Goal: Transaction & Acquisition: Purchase product/service

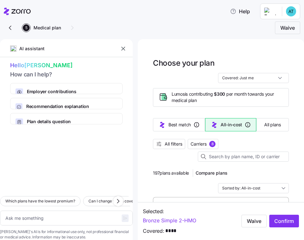
scroll to position [63, 0]
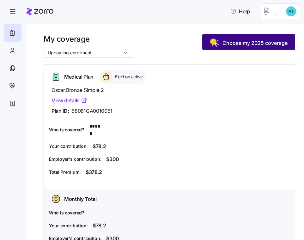
click at [237, 46] on span "Choose my 2025 coverage" at bounding box center [254, 43] width 65 height 8
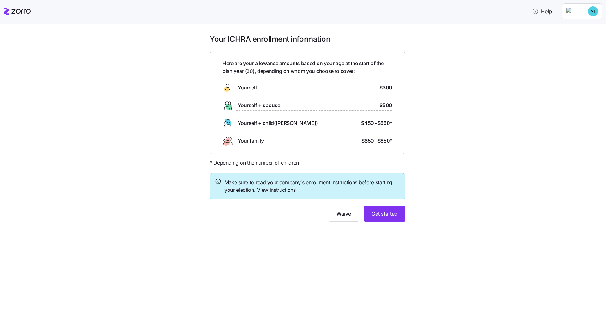
click at [303, 170] on div "Your ICHRA enrollment information Here are your allowance amounts based on your…" at bounding box center [307, 131] width 579 height 195
click at [303, 213] on span "Get started" at bounding box center [384, 213] width 26 height 8
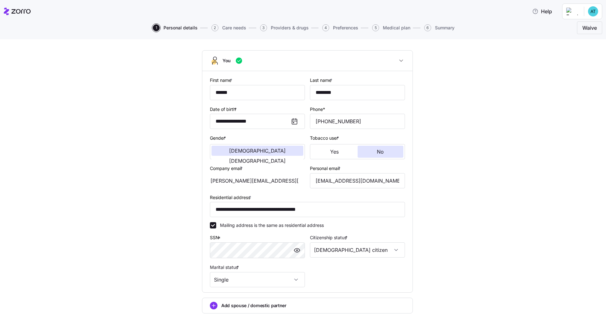
scroll to position [74, 0]
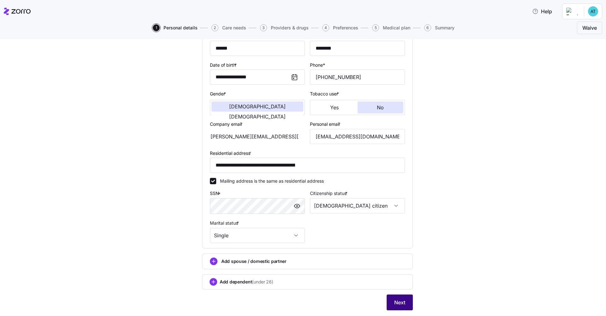
click at [303, 239] on span "Next" at bounding box center [399, 302] width 11 height 8
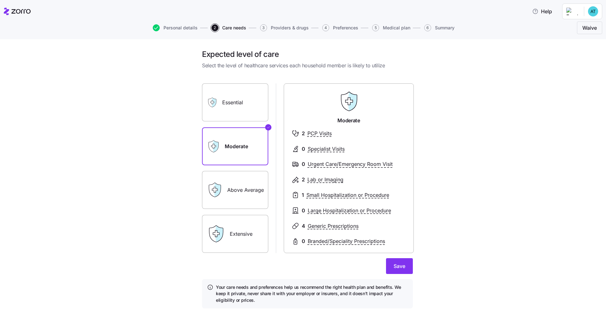
click at [250, 106] on label "Essential" at bounding box center [235, 102] width 66 height 38
click at [0, 0] on input "Essential" at bounding box center [0, 0] width 0 height 0
click at [236, 231] on label "Extensive" at bounding box center [235, 234] width 66 height 38
click at [0, 0] on input "Extensive" at bounding box center [0, 0] width 0 height 0
click at [233, 183] on label "Above Average" at bounding box center [235, 190] width 66 height 38
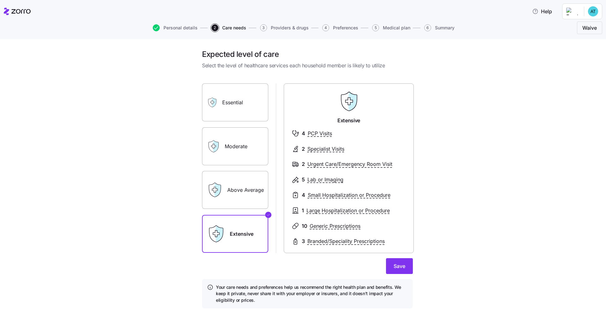
click at [0, 0] on input "Above Average" at bounding box center [0, 0] width 0 height 0
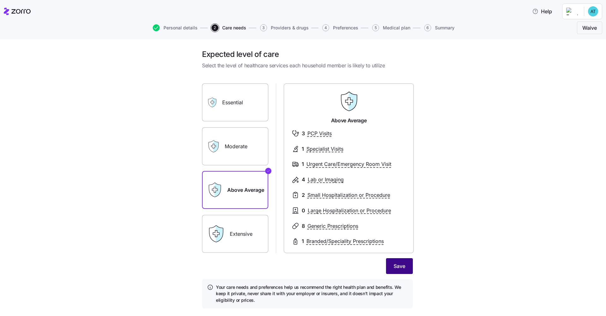
click at [303, 239] on span "Save" at bounding box center [399, 266] width 12 height 8
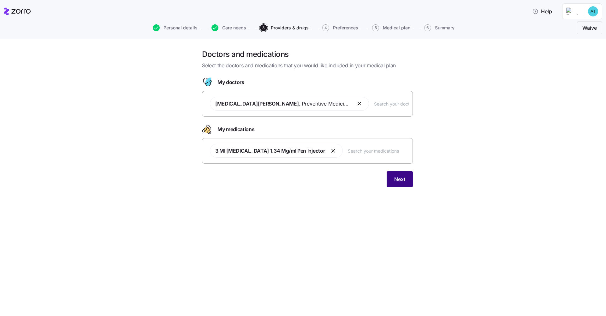
click at [303, 180] on span "Next" at bounding box center [399, 179] width 11 height 8
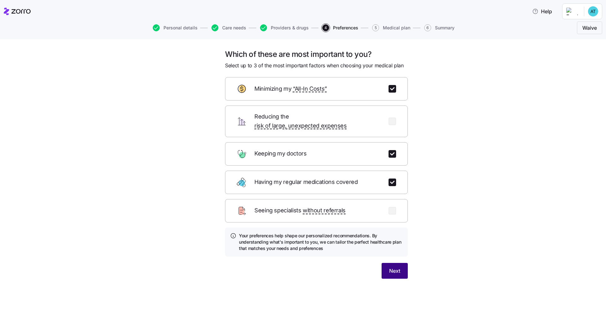
click at [303, 239] on button "Next" at bounding box center [394, 271] width 26 height 16
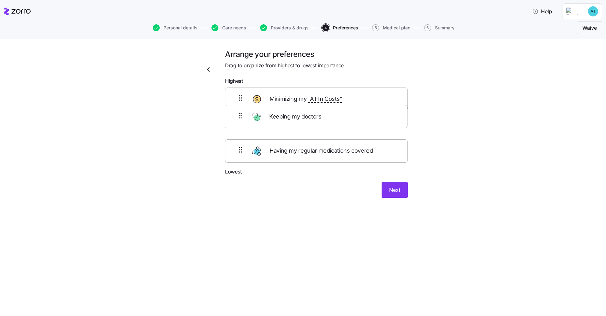
drag, startPoint x: 353, startPoint y: 101, endPoint x: 353, endPoint y: 123, distance: 22.4
click at [303, 123] on div "Keeping my doctors Minimizing my “All-In Costs” Having my regular medications c…" at bounding box center [316, 127] width 183 height 80
drag, startPoint x: 349, startPoint y: 103, endPoint x: 349, endPoint y: 124, distance: 20.5
click at [303, 124] on div "Minimizing my “All-In Costs” Keeping my doctors Having my regular medications c…" at bounding box center [316, 127] width 183 height 80
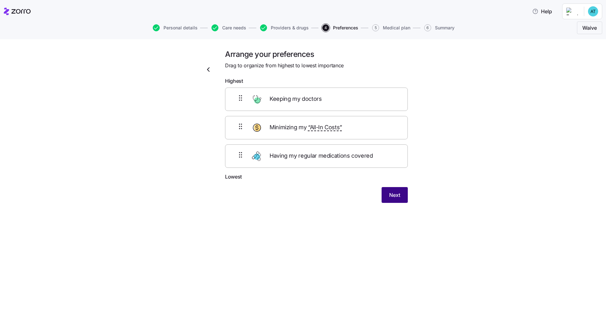
click at [303, 195] on button "Next" at bounding box center [394, 195] width 26 height 16
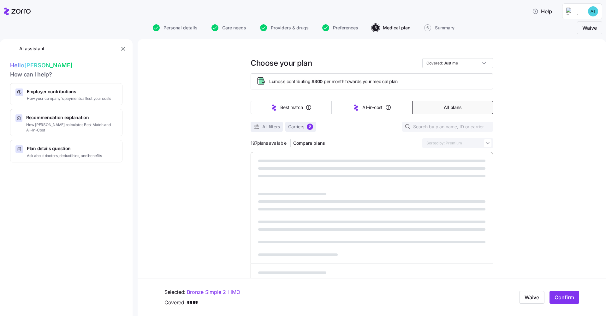
scroll to position [111, 0]
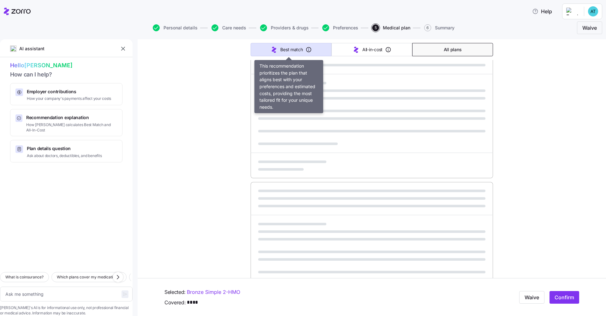
click at [295, 49] on span "Best match" at bounding box center [291, 49] width 22 height 6
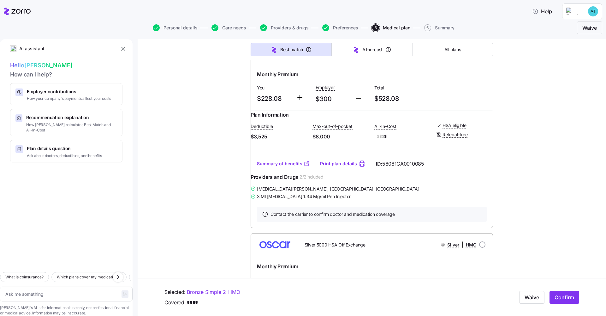
type textarea "x"
type input "Sorted by: Best match"
click at [303, 51] on button "All plans" at bounding box center [452, 49] width 81 height 13
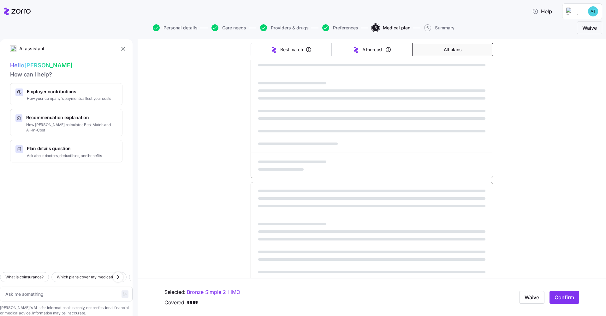
type textarea "x"
type input "Sorted by: Premium"
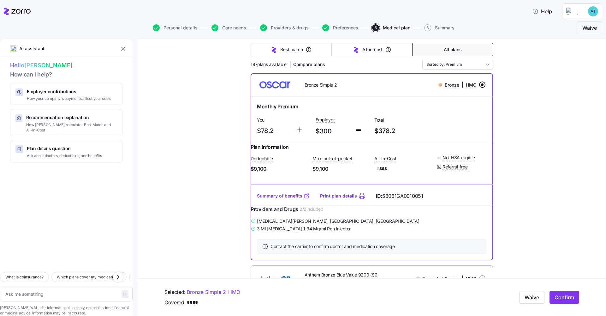
scroll to position [30, 0]
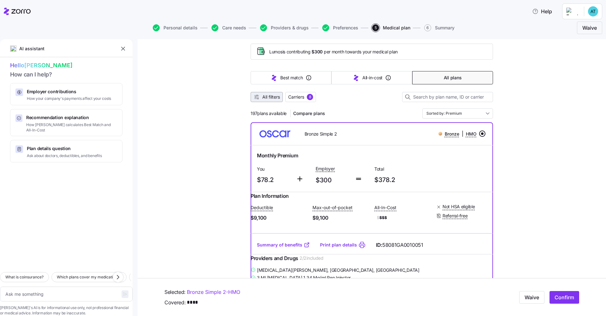
click at [263, 97] on span "All filters" at bounding box center [271, 97] width 18 height 6
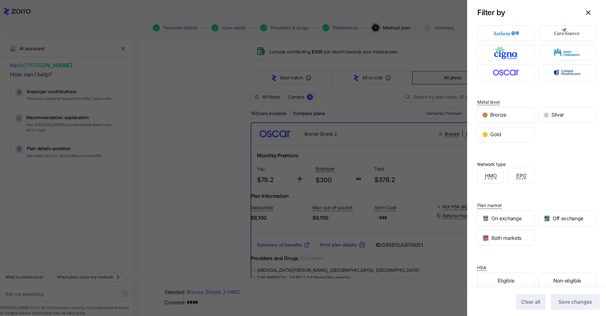
scroll to position [18, 0]
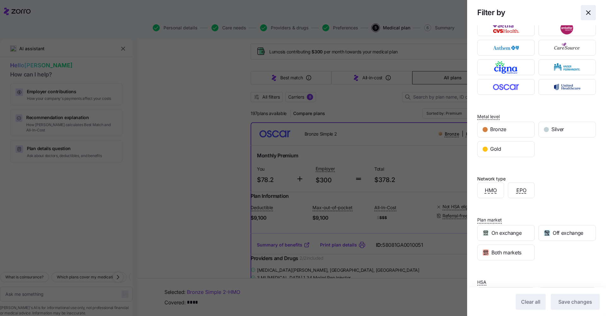
click at [303, 11] on icon "button" at bounding box center [588, 13] width 8 height 8
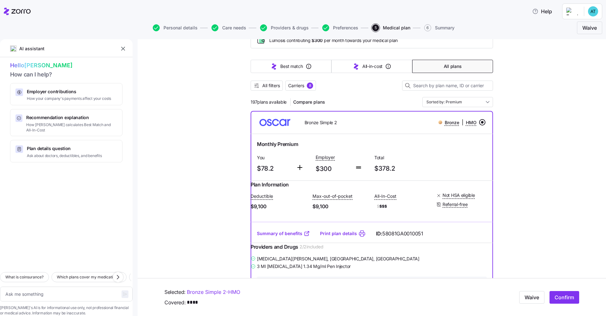
scroll to position [74, 0]
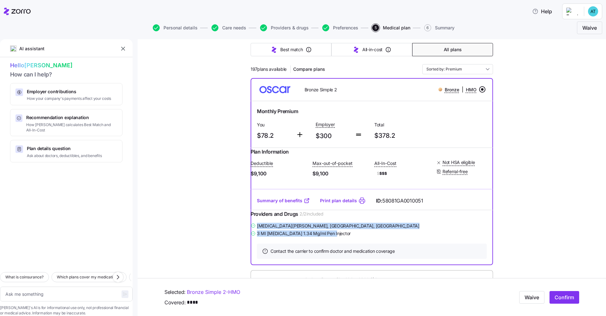
drag, startPoint x: 340, startPoint y: 245, endPoint x: 257, endPoint y: 238, distance: 83.2
click at [257, 237] on div "Amira Elsayed , Canton, GA 3 Ml Ozempic 1.34 Mg/ml Pen Injector" at bounding box center [372, 229] width 242 height 16
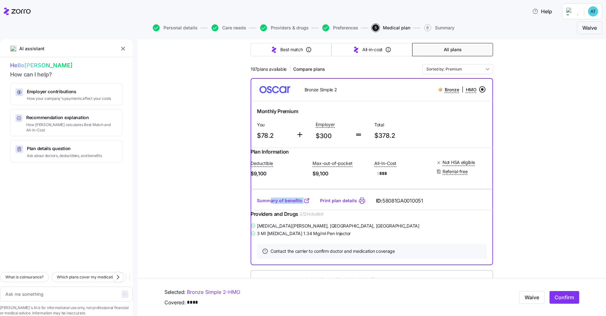
drag, startPoint x: 308, startPoint y: 206, endPoint x: 268, endPoint y: 204, distance: 39.8
click at [268, 204] on div "Summary of benefits Print plan details ID: 58081GA0010051" at bounding box center [372, 201] width 242 height 18
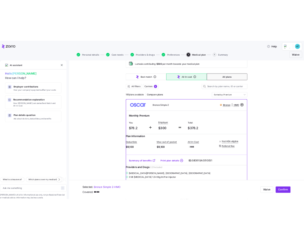
scroll to position [21, 0]
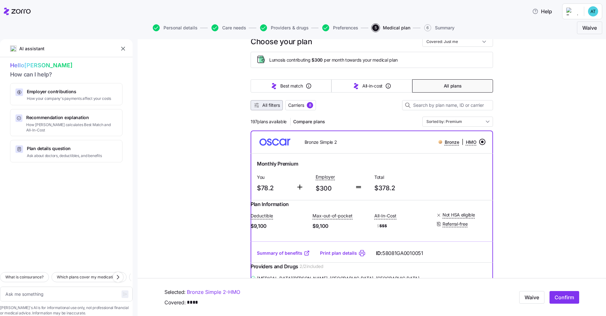
click at [268, 108] on span "All filters" at bounding box center [271, 105] width 18 height 6
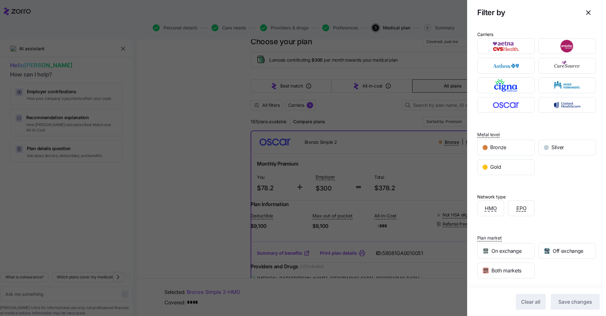
click at [303, 103] on div at bounding box center [303, 158] width 606 height 316
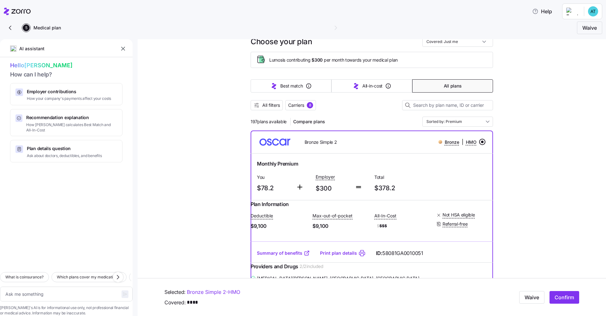
type textarea "x"
